Goal: Task Accomplishment & Management: Use online tool/utility

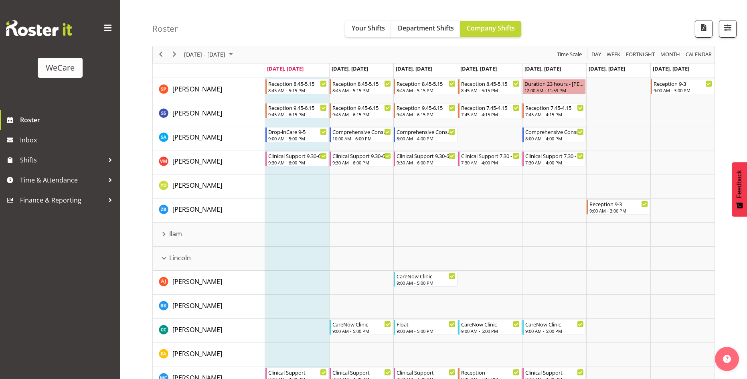
scroll to position [481, 0]
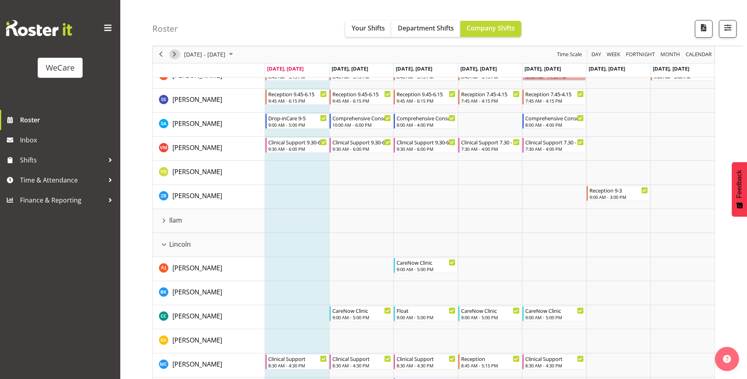
click at [172, 55] on span "Next" at bounding box center [175, 55] width 10 height 10
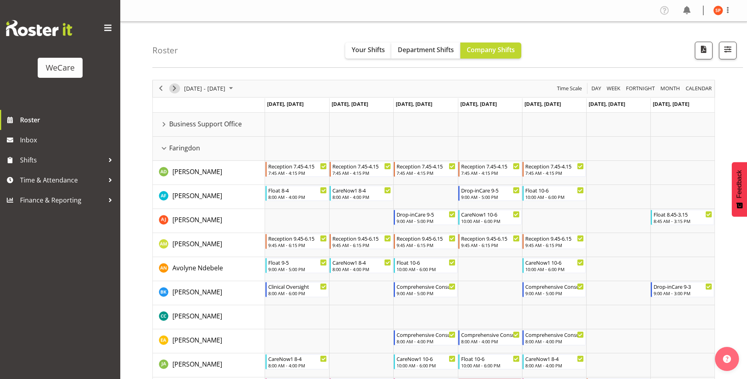
scroll to position [40, 0]
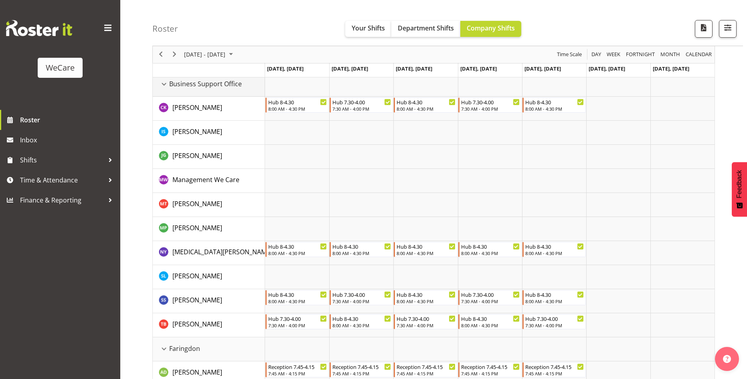
click at [164, 84] on div "Business Support Office resource" at bounding box center [164, 84] width 10 height 10
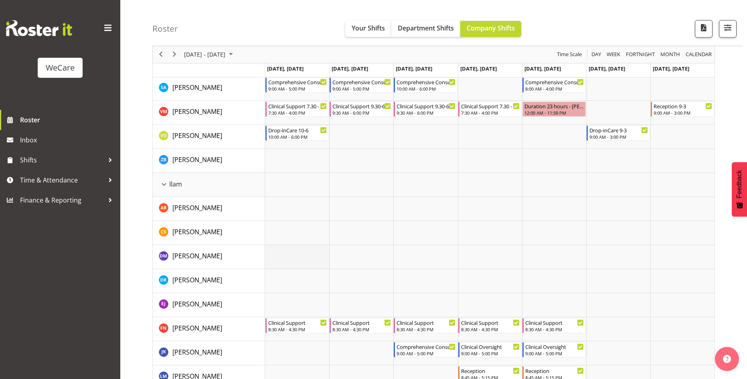
scroll to position [561, 0]
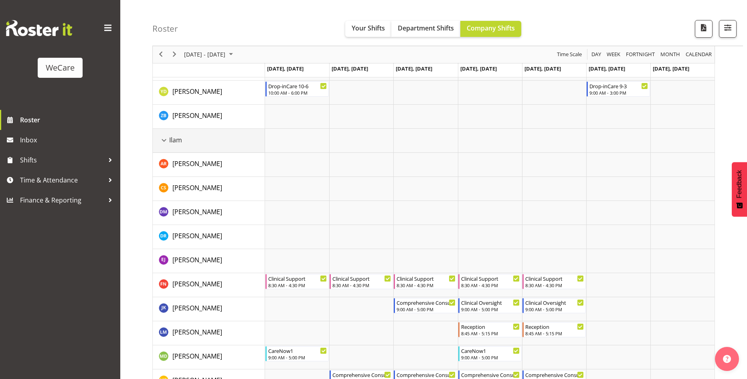
click at [163, 138] on div "Ilam resource" at bounding box center [164, 140] width 10 height 10
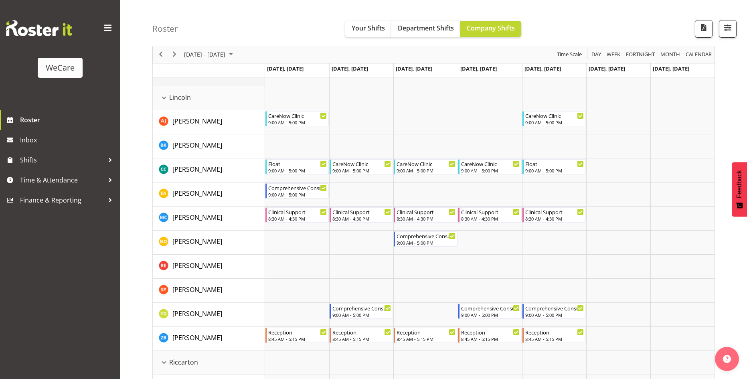
scroll to position [641, 0]
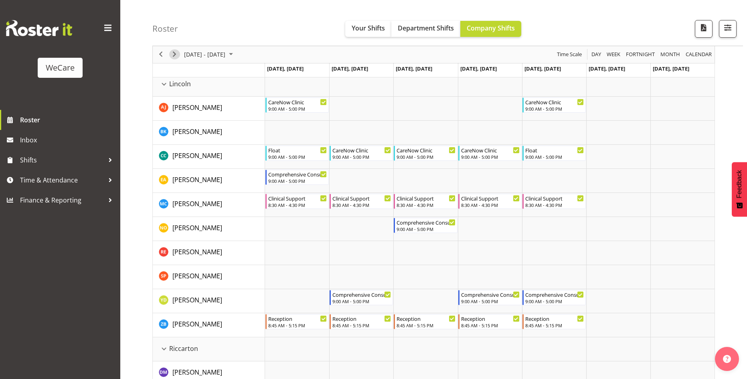
click at [179, 55] on span "Next" at bounding box center [175, 55] width 10 height 10
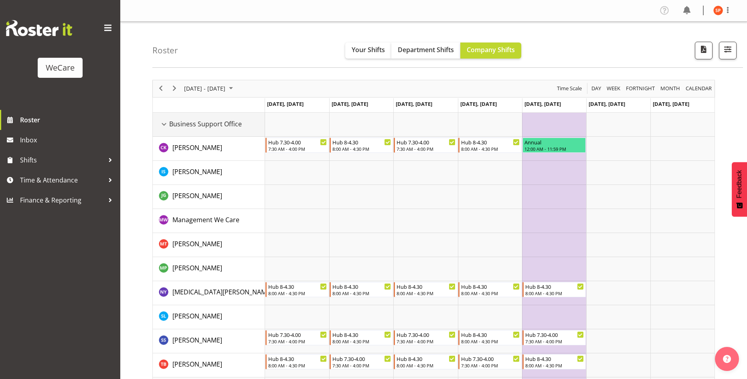
drag, startPoint x: 162, startPoint y: 124, endPoint x: 164, endPoint y: 141, distance: 17.0
click at [162, 123] on div "Business Support Office resource" at bounding box center [164, 124] width 10 height 10
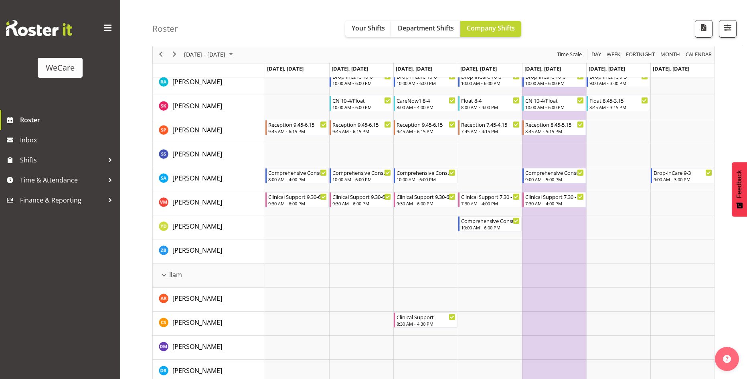
scroll to position [441, 0]
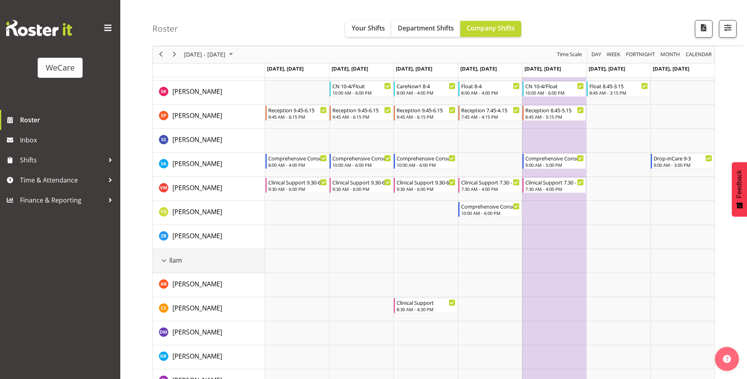
click at [166, 260] on div "Ilam resource" at bounding box center [164, 260] width 10 height 10
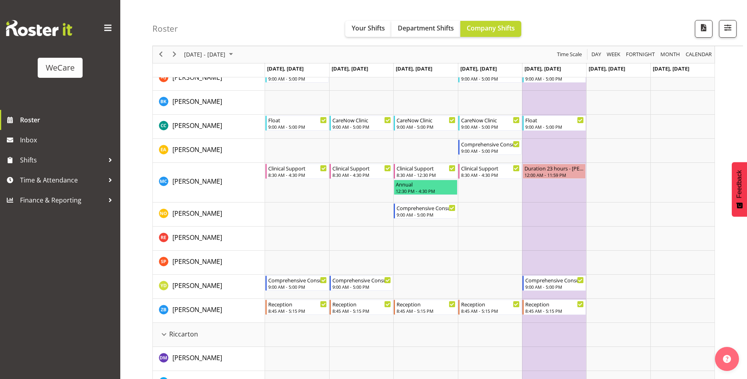
scroll to position [641, 0]
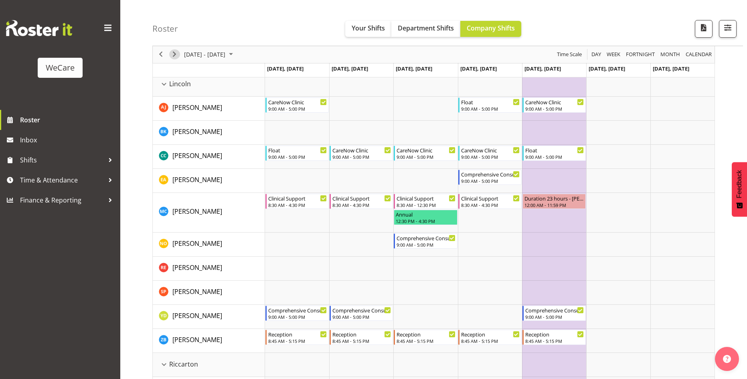
click at [172, 52] on span "Next" at bounding box center [175, 55] width 10 height 10
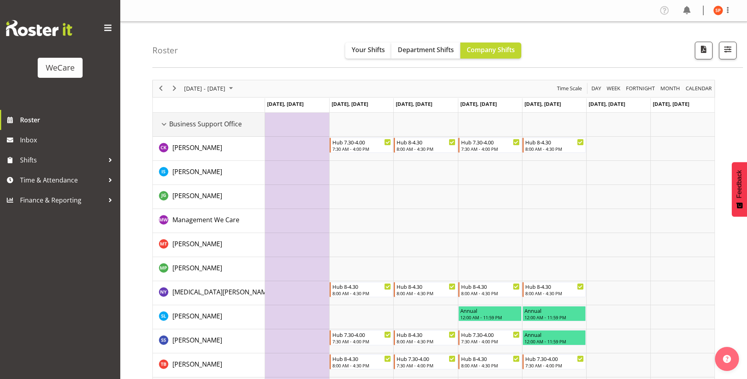
click at [162, 124] on div "Business Support Office resource" at bounding box center [164, 124] width 10 height 10
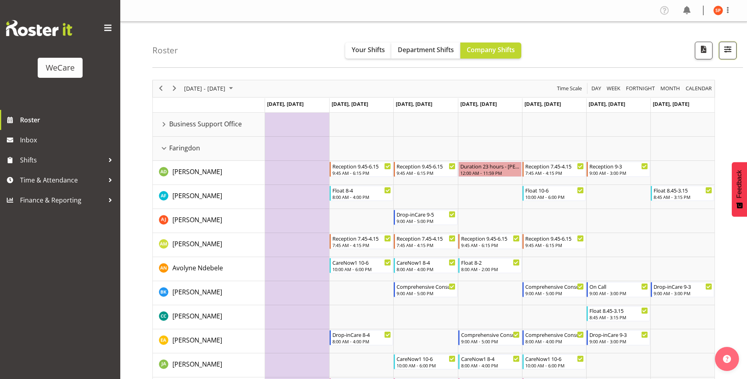
click at [729, 47] on span "button" at bounding box center [727, 49] width 10 height 10
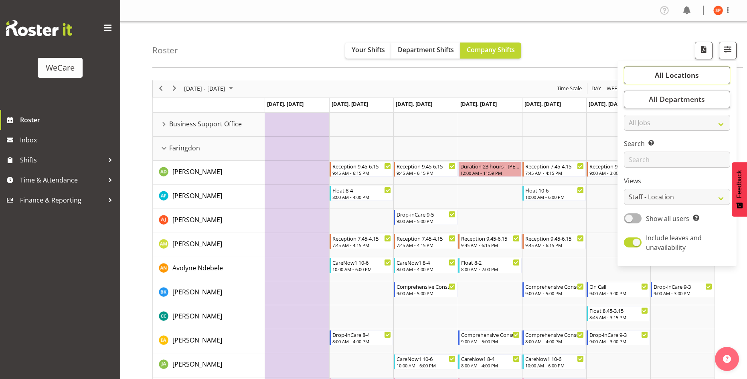
click at [708, 69] on button "All Locations" at bounding box center [677, 76] width 106 height 18
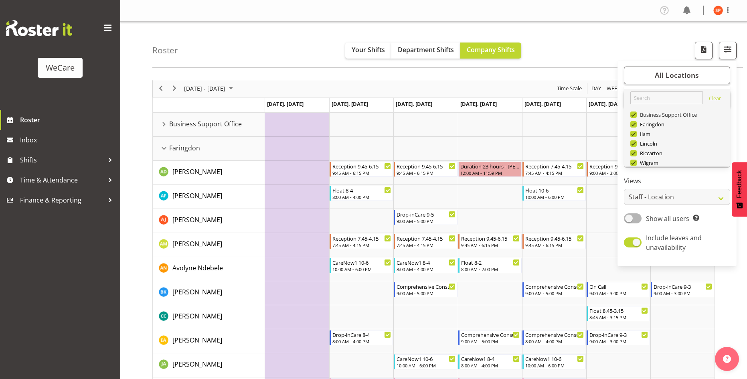
click at [635, 115] on span at bounding box center [633, 114] width 6 height 6
click at [635, 115] on input "Business Support Office" at bounding box center [632, 114] width 5 height 5
checkbox input "false"
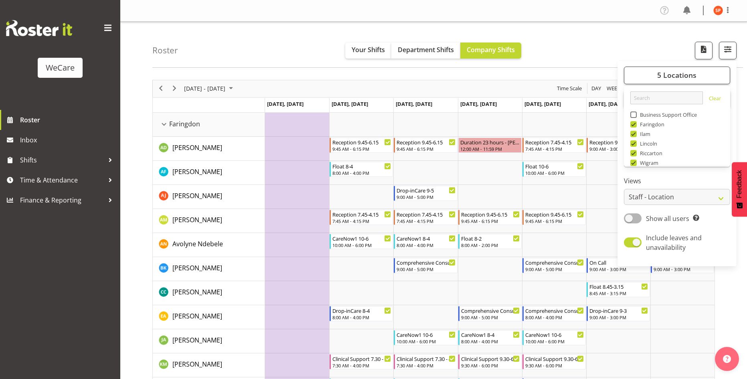
click at [634, 134] on span at bounding box center [633, 134] width 6 height 6
click at [634, 134] on input "Ilam" at bounding box center [632, 133] width 5 height 5
checkbox input "false"
